Goal: Information Seeking & Learning: Learn about a topic

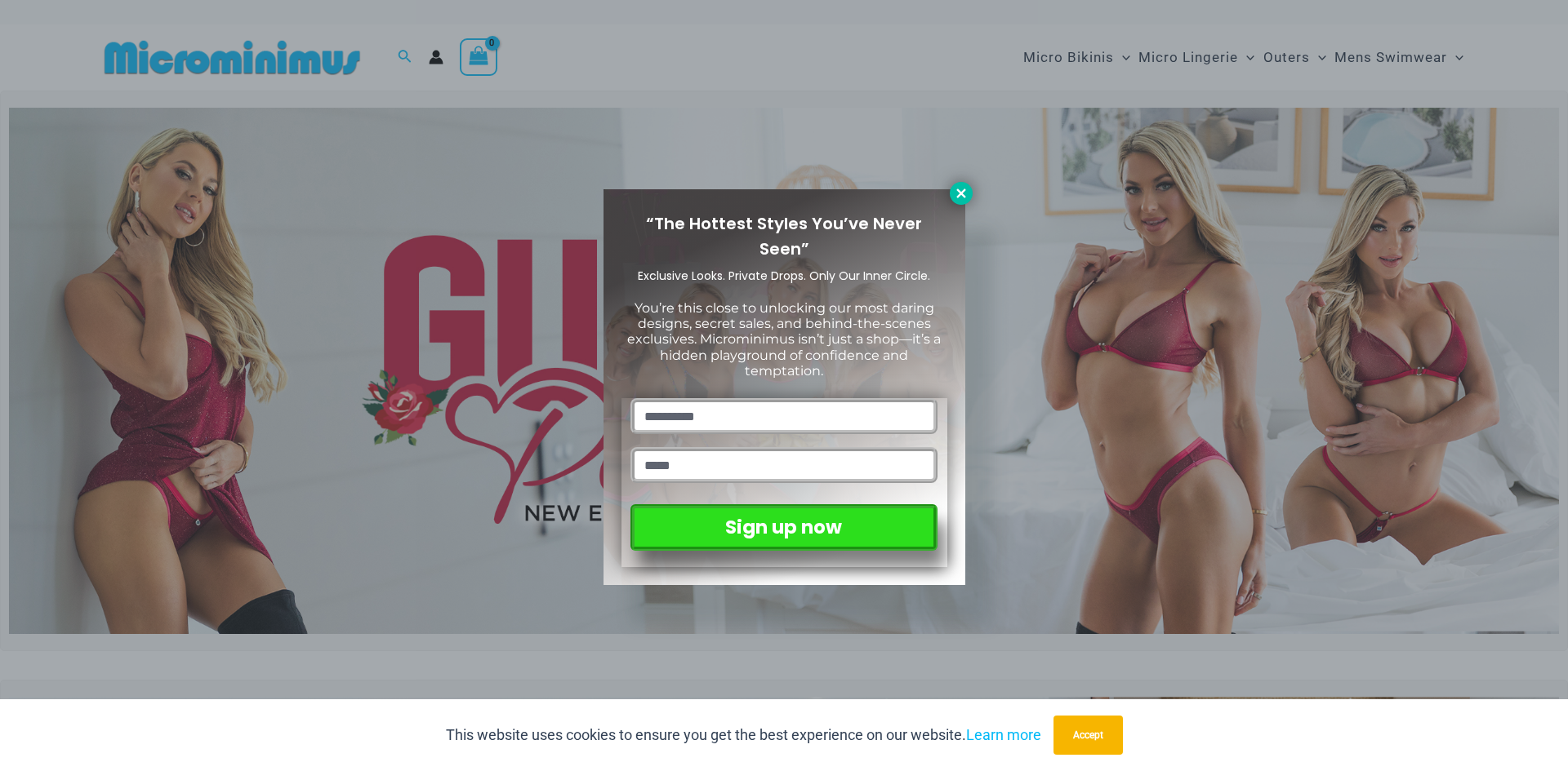
click at [960, 197] on icon at bounding box center [961, 193] width 14 height 14
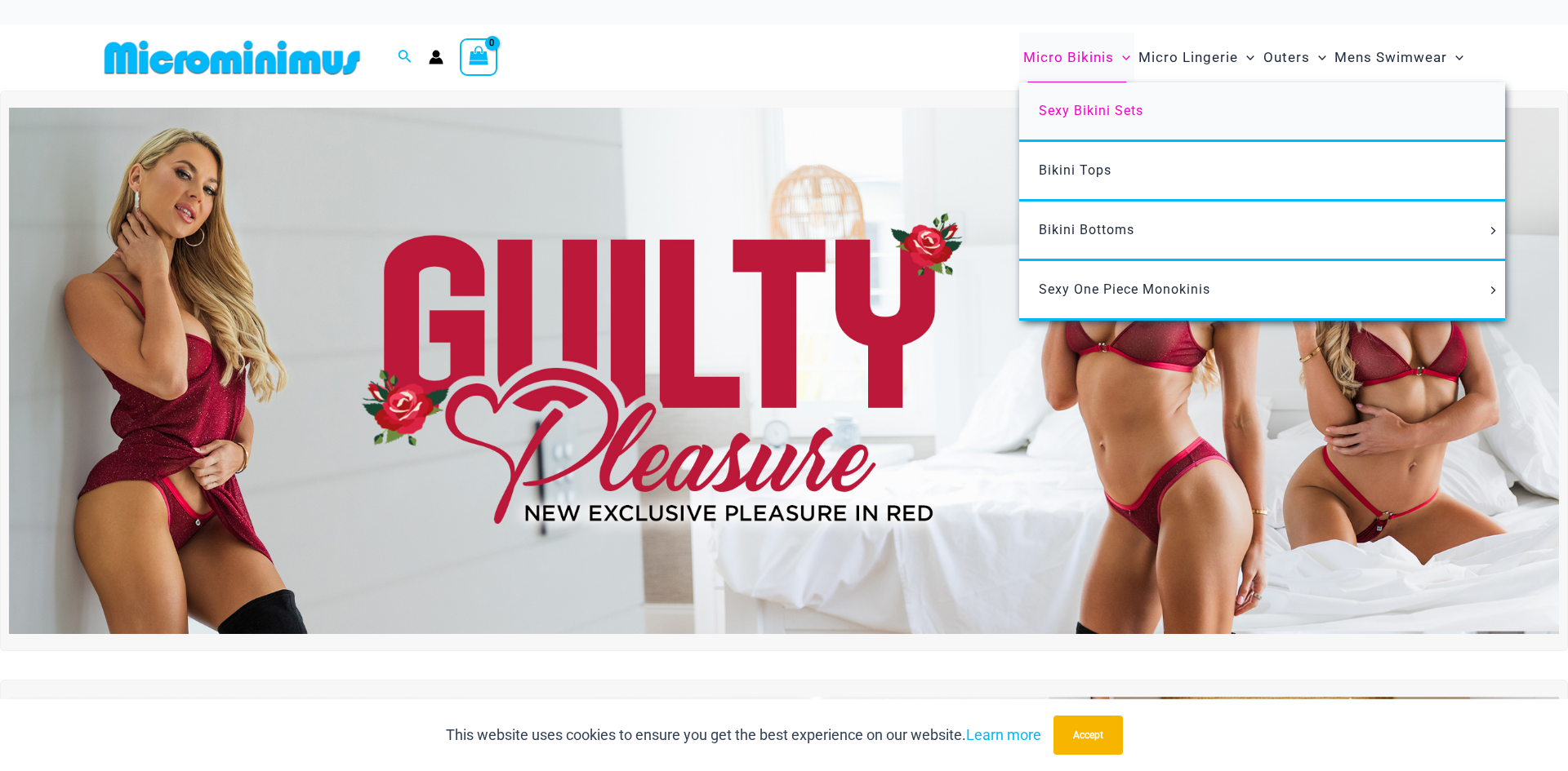
click at [1046, 107] on span "Sexy Bikini Sets" at bounding box center [1091, 110] width 104 height 15
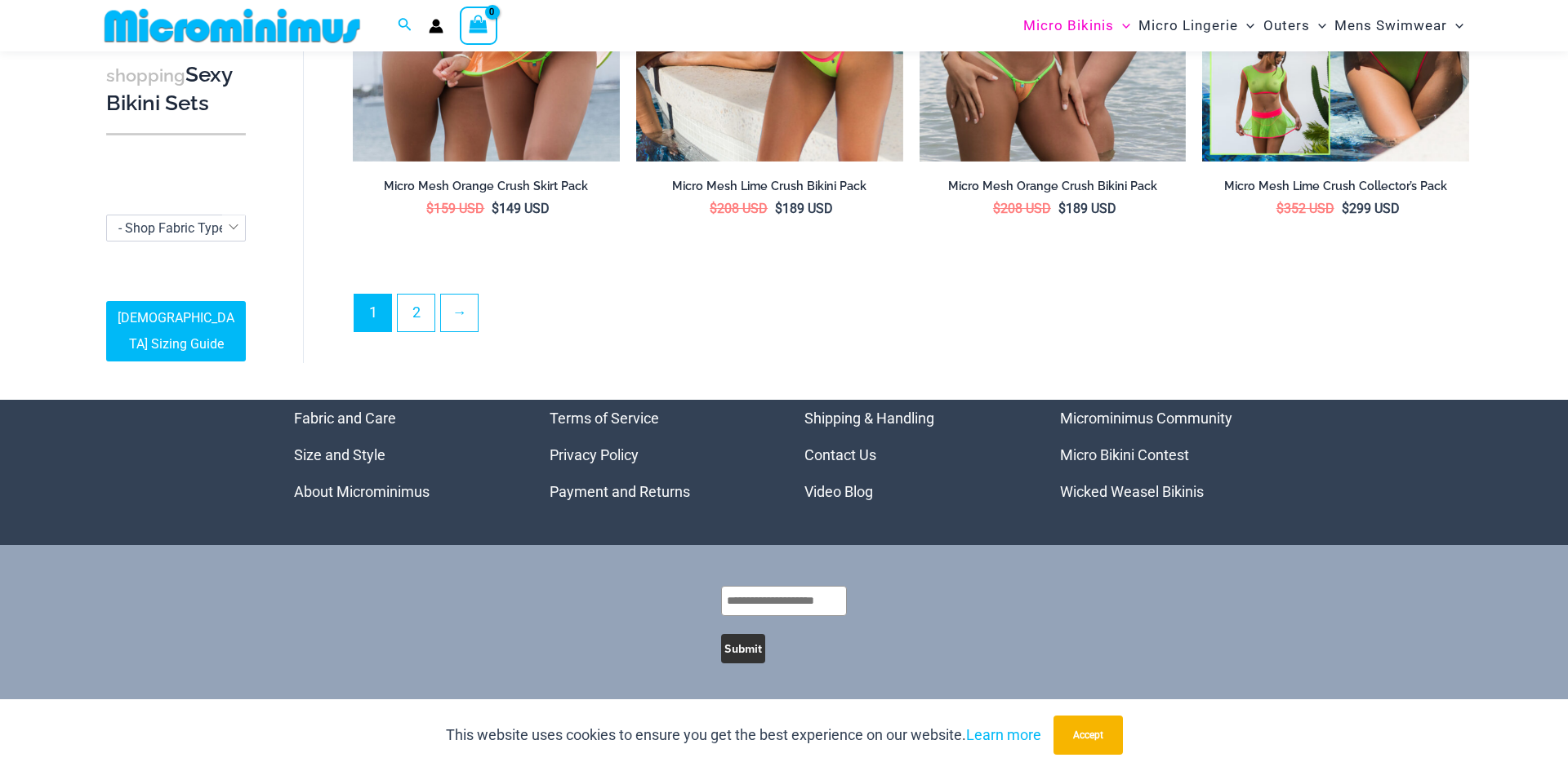
scroll to position [4041, 0]
click at [405, 491] on link "About Microminimus" at bounding box center [361, 491] width 136 height 17
